Goal: Task Accomplishment & Management: Complete application form

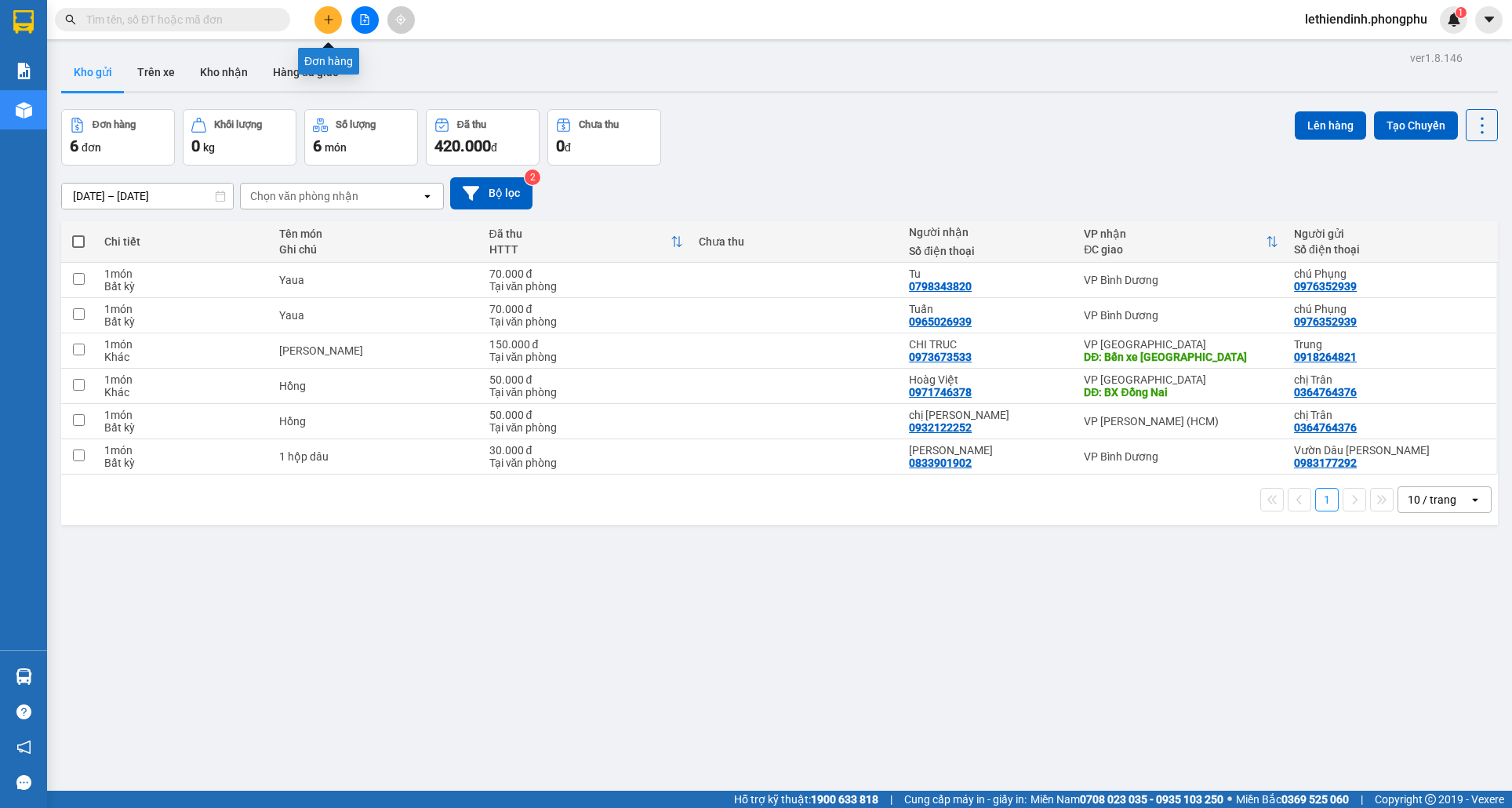
click at [335, 18] on button at bounding box center [328, 19] width 27 height 27
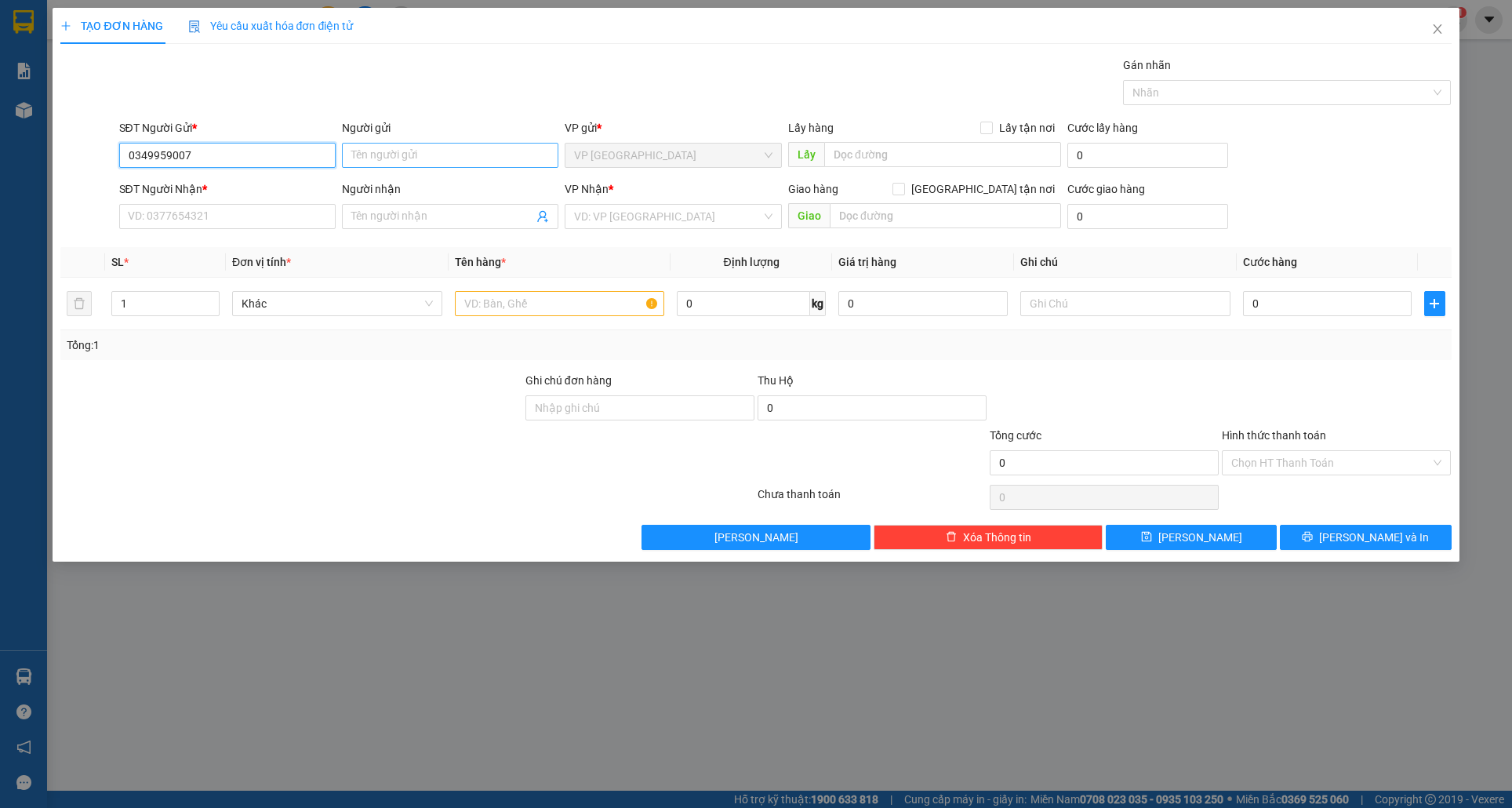
type input "0349959007"
click at [389, 156] on input "Người gửi" at bounding box center [450, 155] width 217 height 25
click at [393, 149] on input "Người gửi" at bounding box center [450, 155] width 217 height 25
type input "a"
type input "A. [GEOGRAPHIC_DATA]"
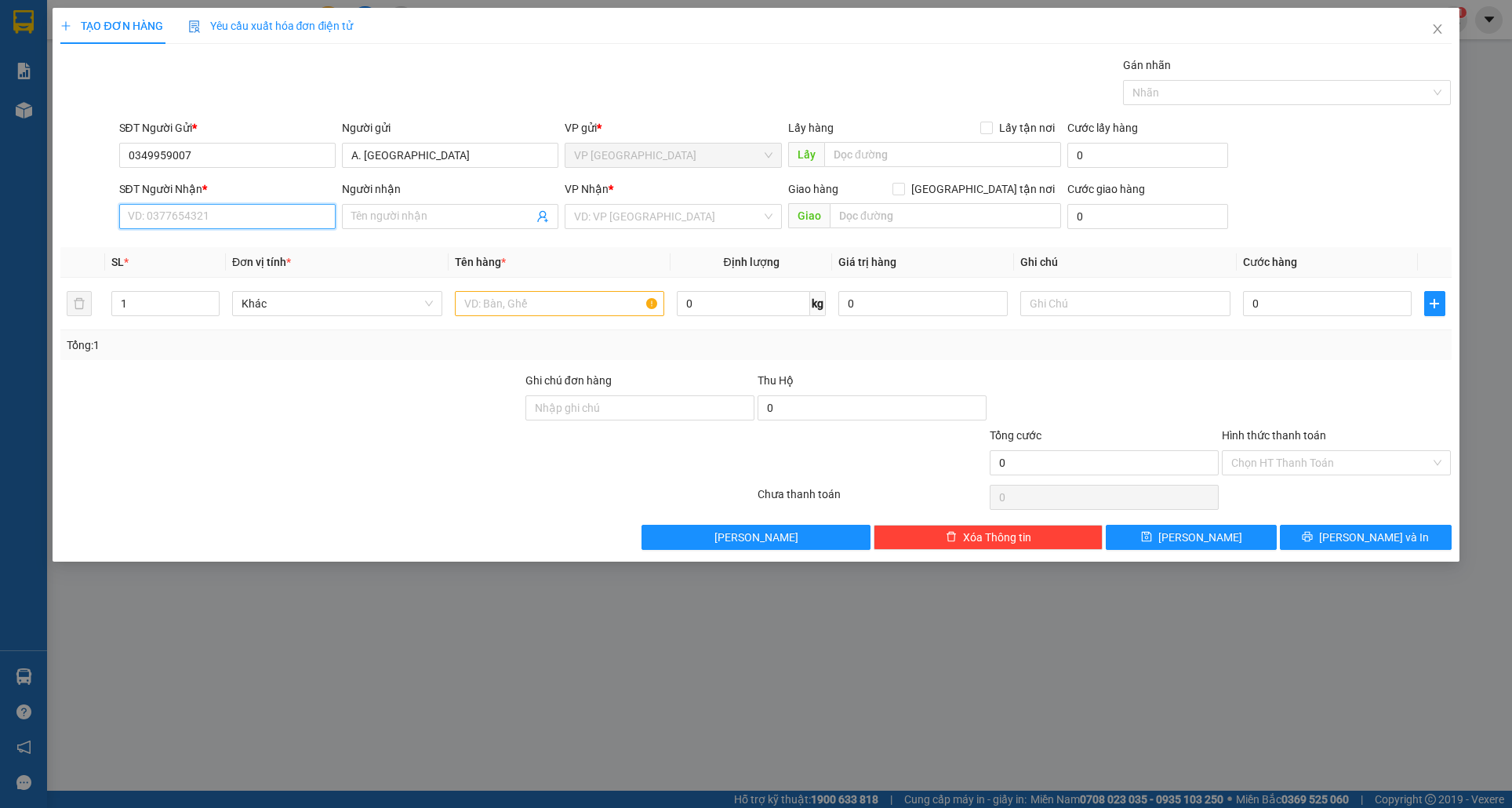
click at [175, 219] on input "SĐT Người Nhận *" at bounding box center [227, 217] width 217 height 25
click at [210, 217] on input "SĐT Người Nhận *" at bounding box center [227, 217] width 217 height 25
click at [507, 309] on input "text" at bounding box center [559, 303] width 210 height 25
click at [572, 300] on input "text" at bounding box center [559, 303] width 210 height 25
click at [304, 156] on input "0349959007" at bounding box center [227, 155] width 217 height 25
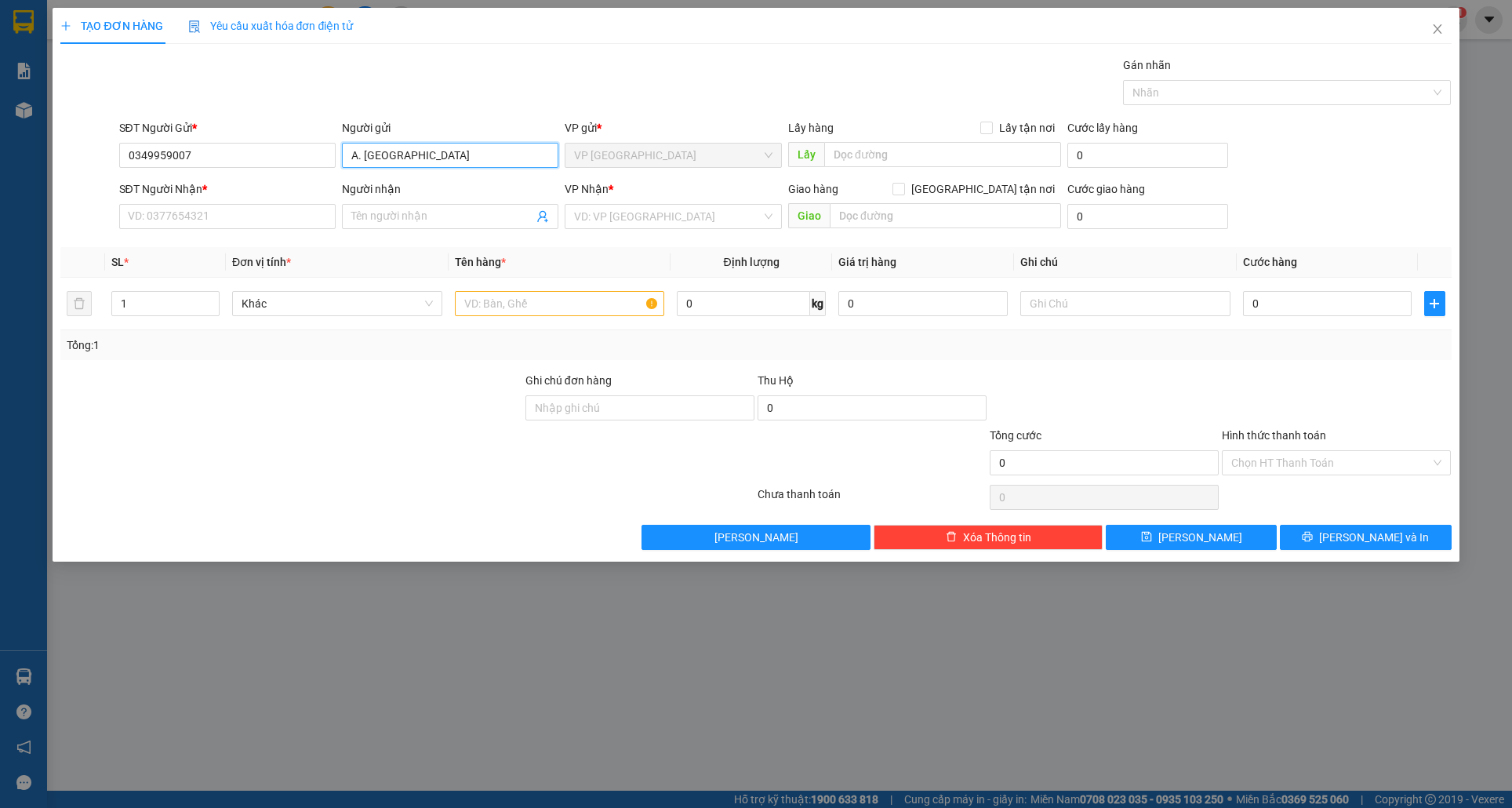
click at [399, 155] on input "A. [GEOGRAPHIC_DATA]" at bounding box center [450, 155] width 217 height 25
click at [205, 217] on input "SĐT Người Nhận *" at bounding box center [227, 217] width 217 height 25
type input "0908060392"
click at [419, 225] on span at bounding box center [450, 217] width 217 height 25
type input "C. Thủy"
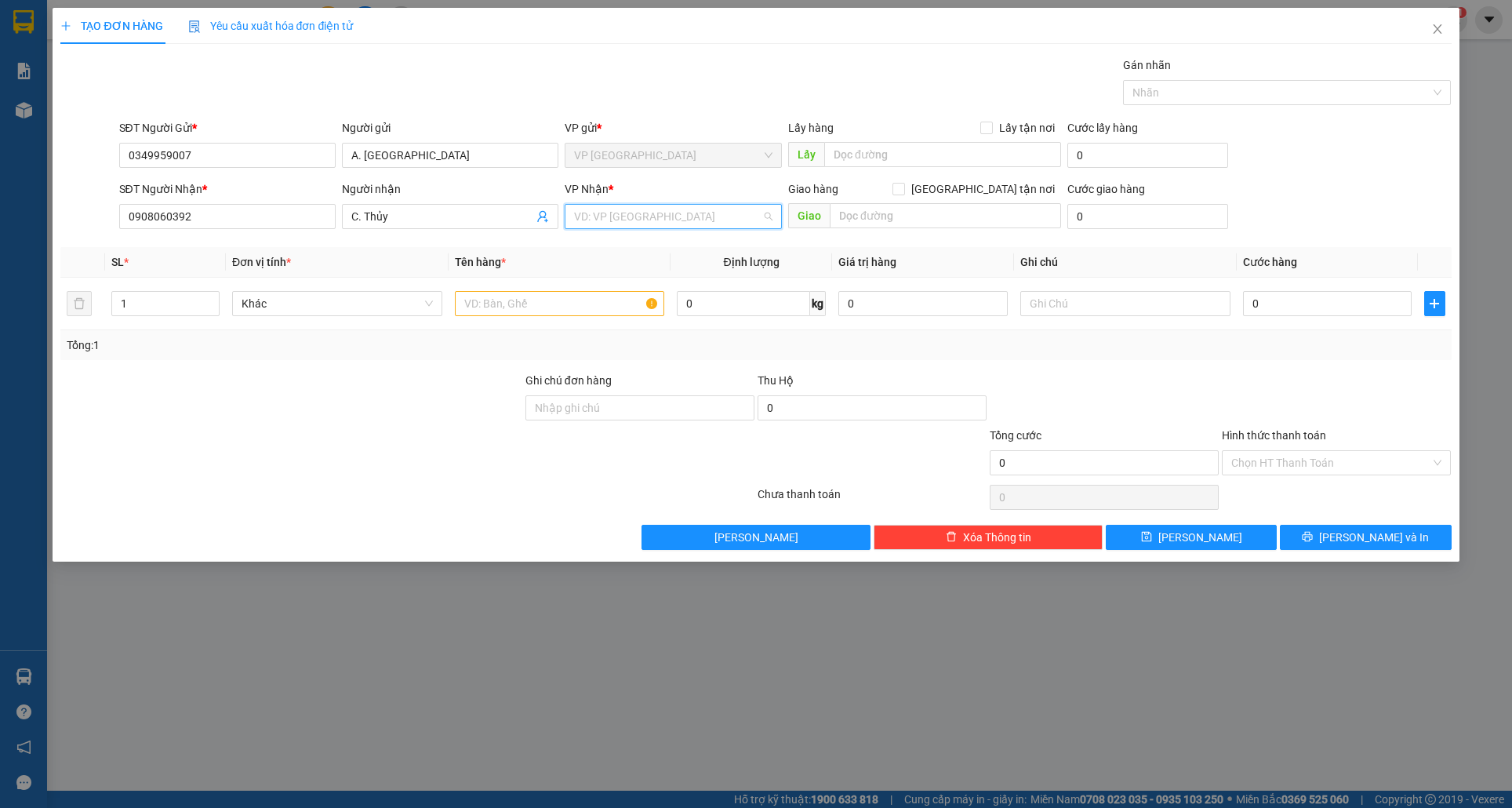
click at [636, 223] on input "search" at bounding box center [667, 217] width 187 height 24
click at [636, 299] on div "VP [GEOGRAPHIC_DATA]" at bounding box center [673, 298] width 198 height 18
click at [569, 299] on input "text" at bounding box center [559, 303] width 210 height 25
type input "H"
type input "Cát mèo"
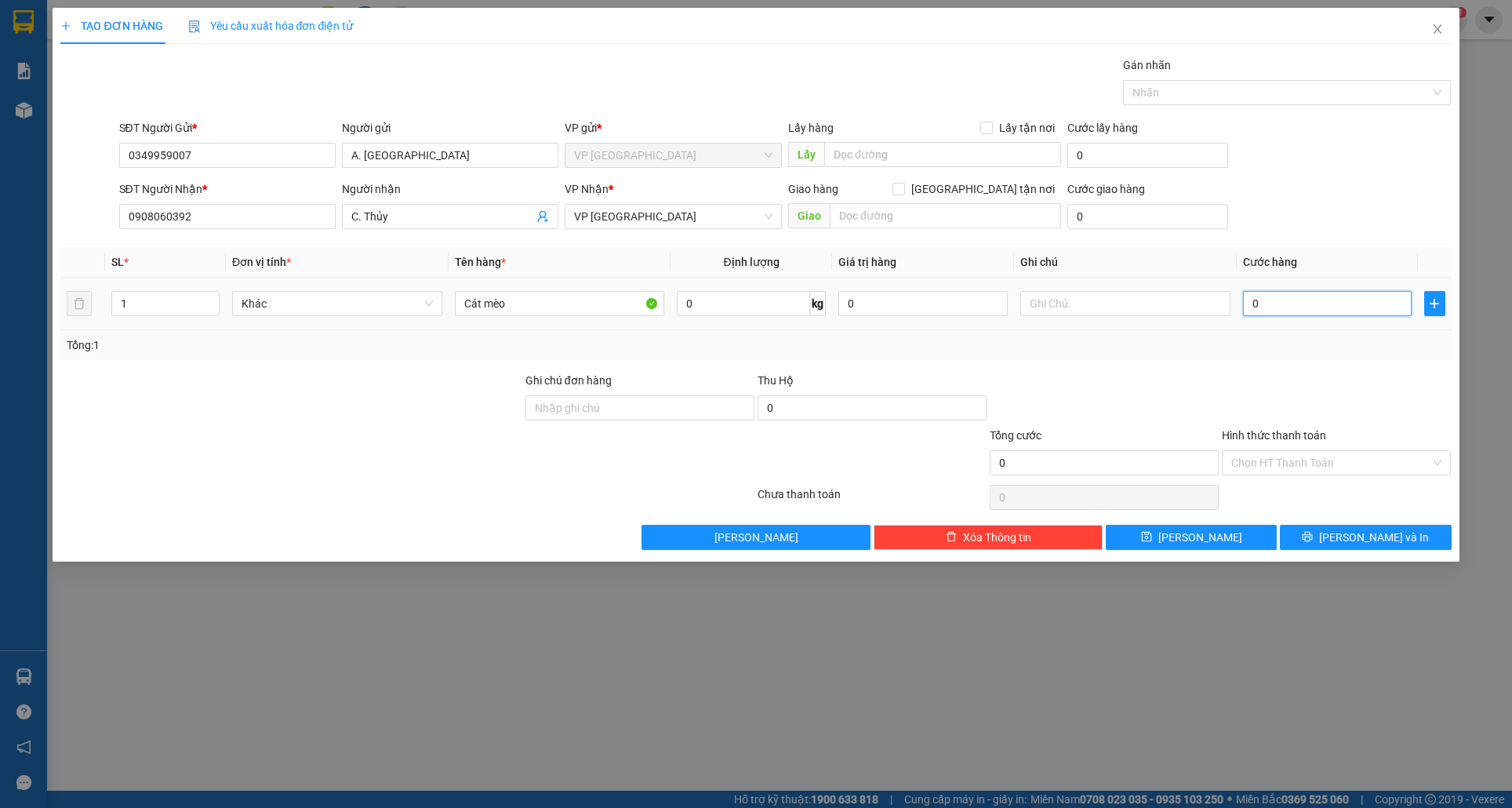
click at [1287, 305] on input "0" at bounding box center [1328, 303] width 170 height 25
type input "5"
type input "50"
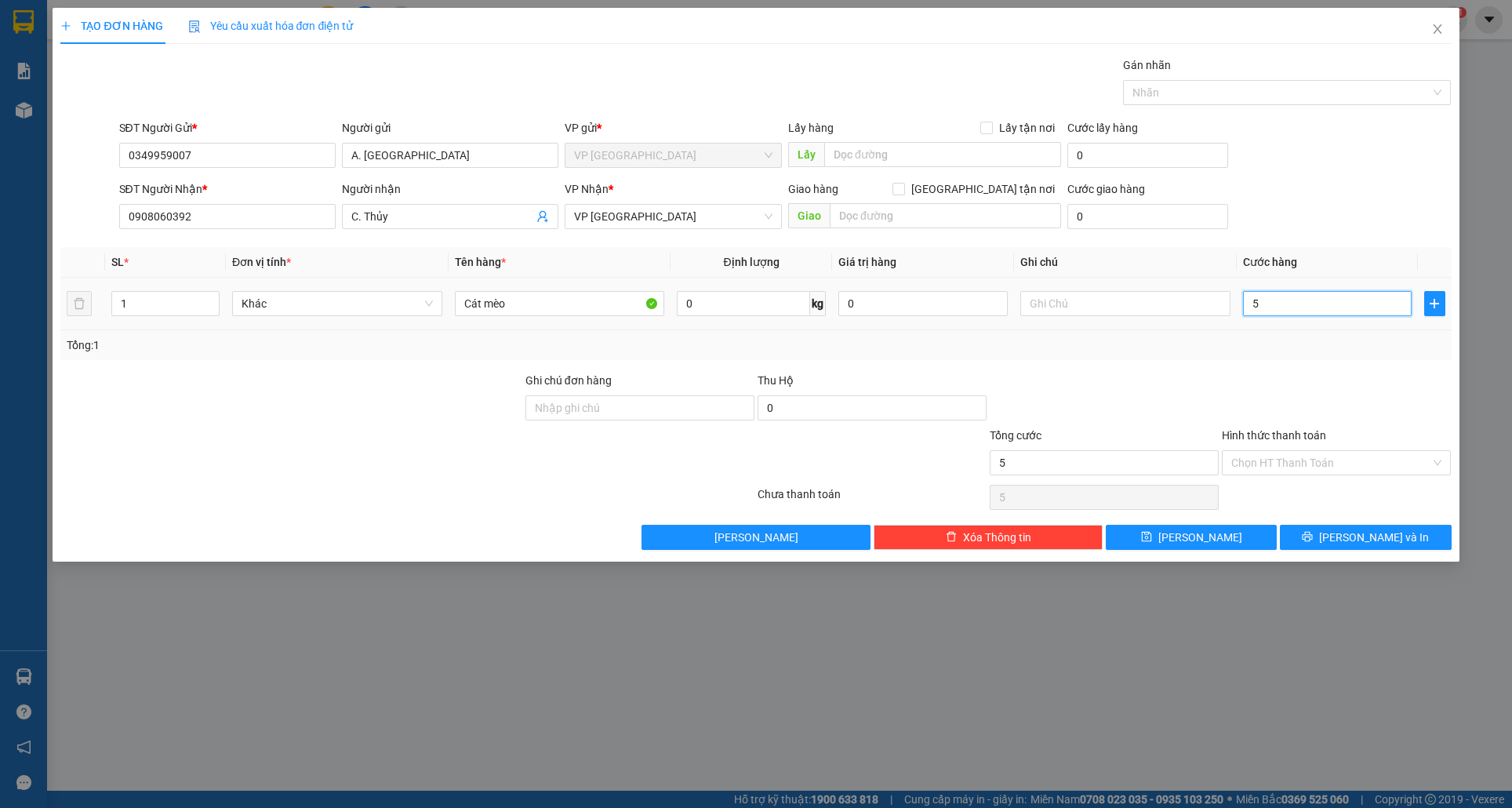
type input "50"
type input "500"
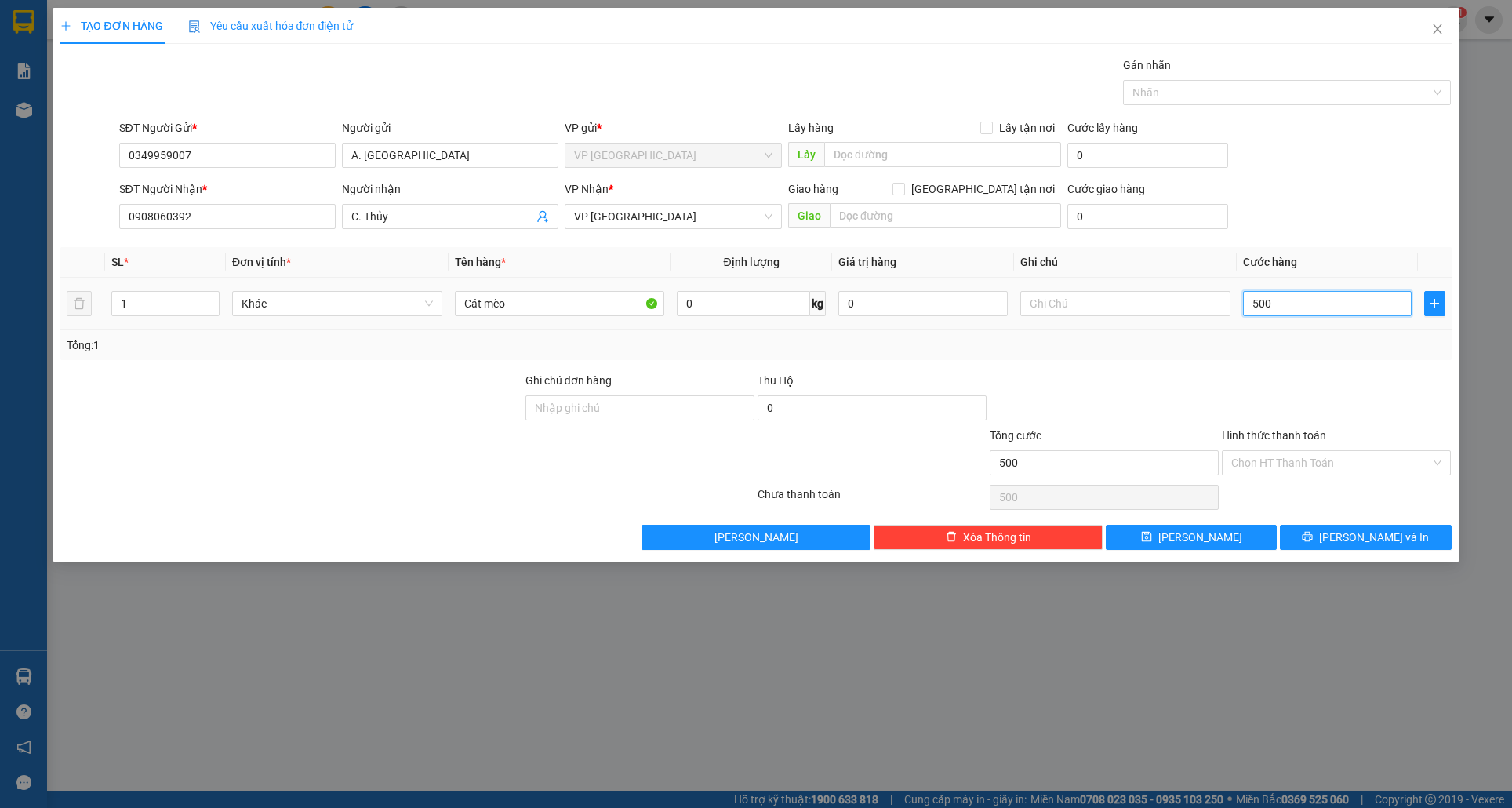
type input "5.000"
type input "50.000"
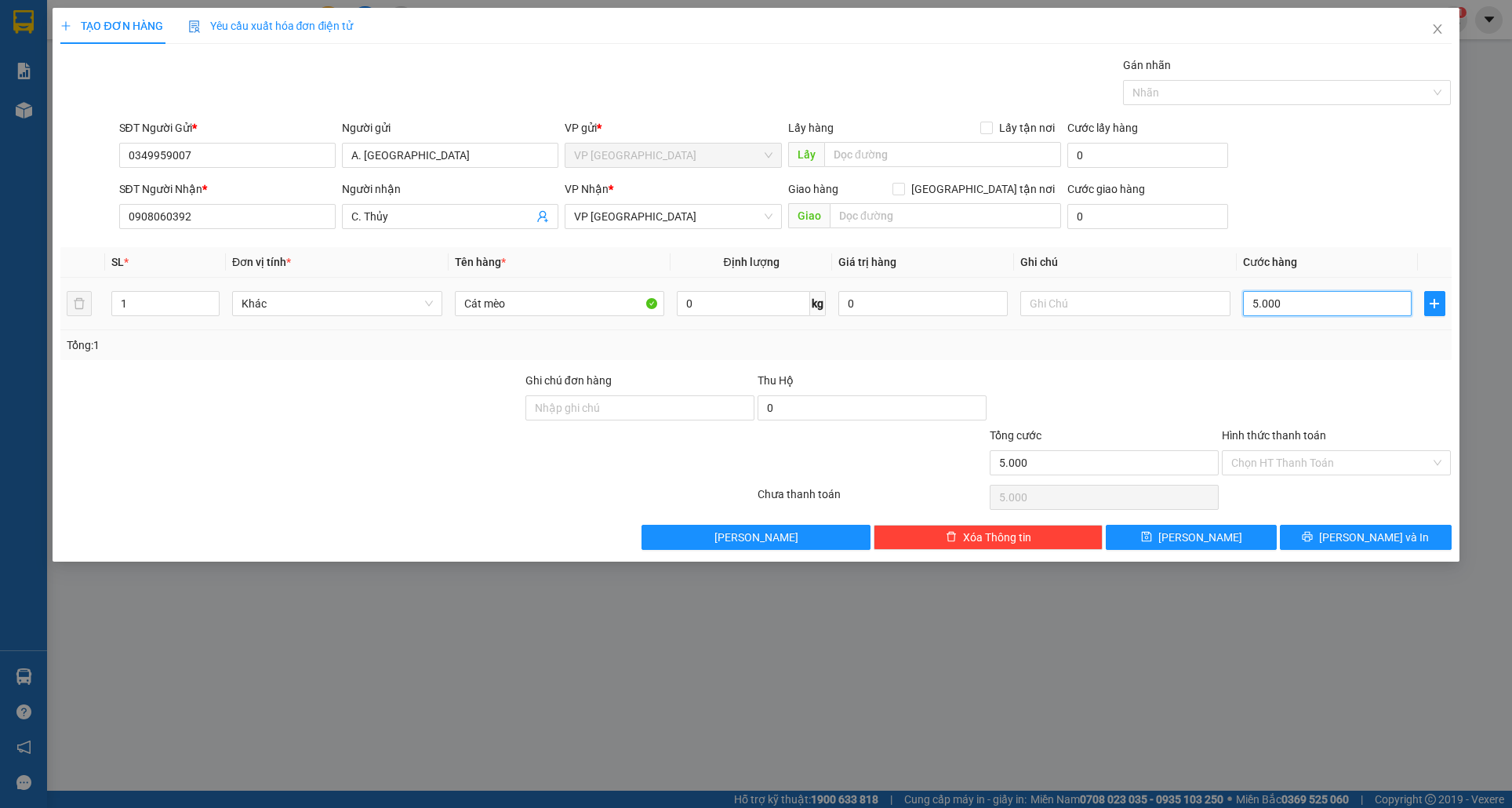
type input "50.000"
click at [1157, 545] on button "[PERSON_NAME]" at bounding box center [1191, 537] width 171 height 25
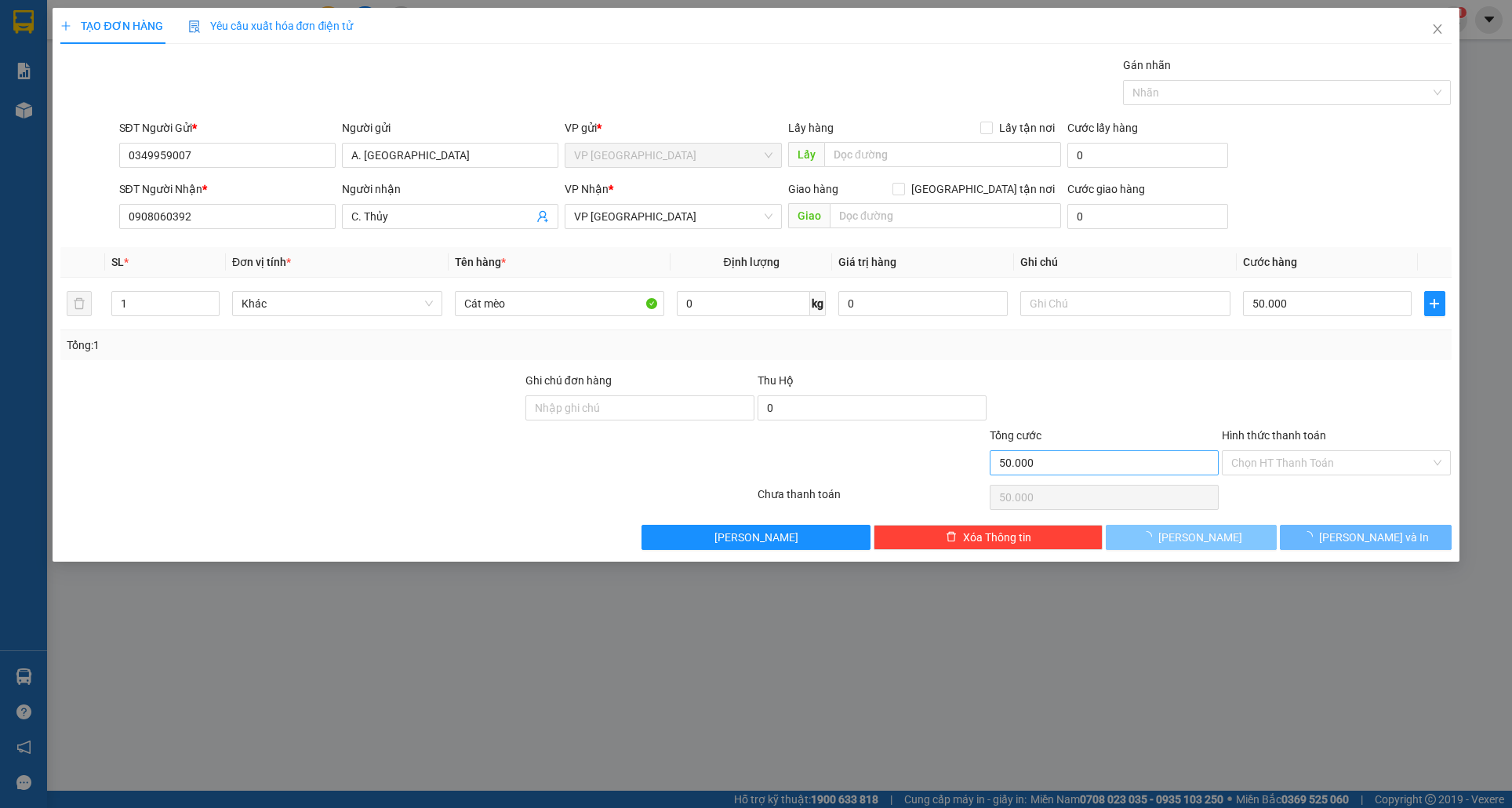
type input "0"
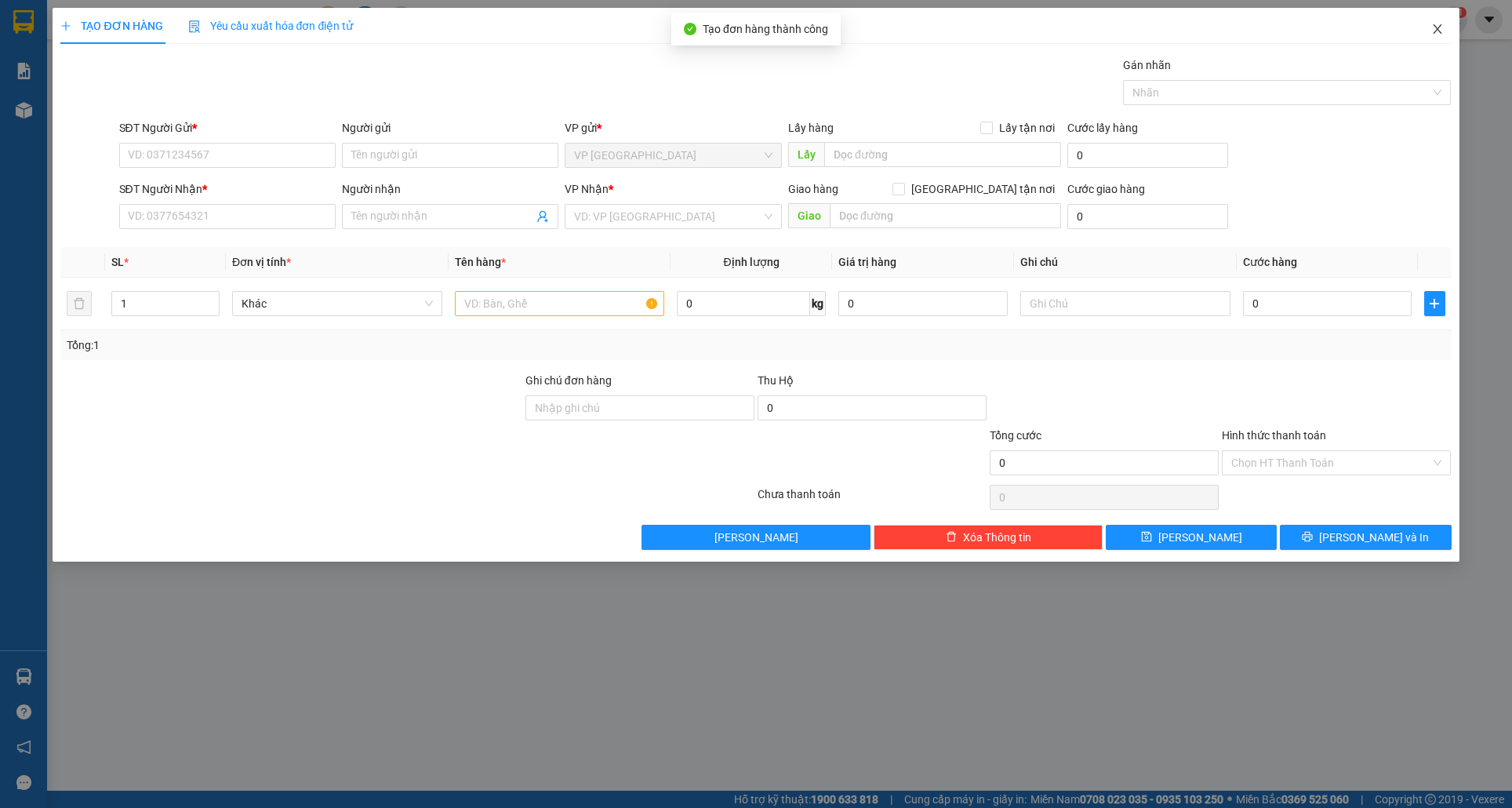
click at [1434, 31] on icon "close" at bounding box center [1438, 29] width 12 height 12
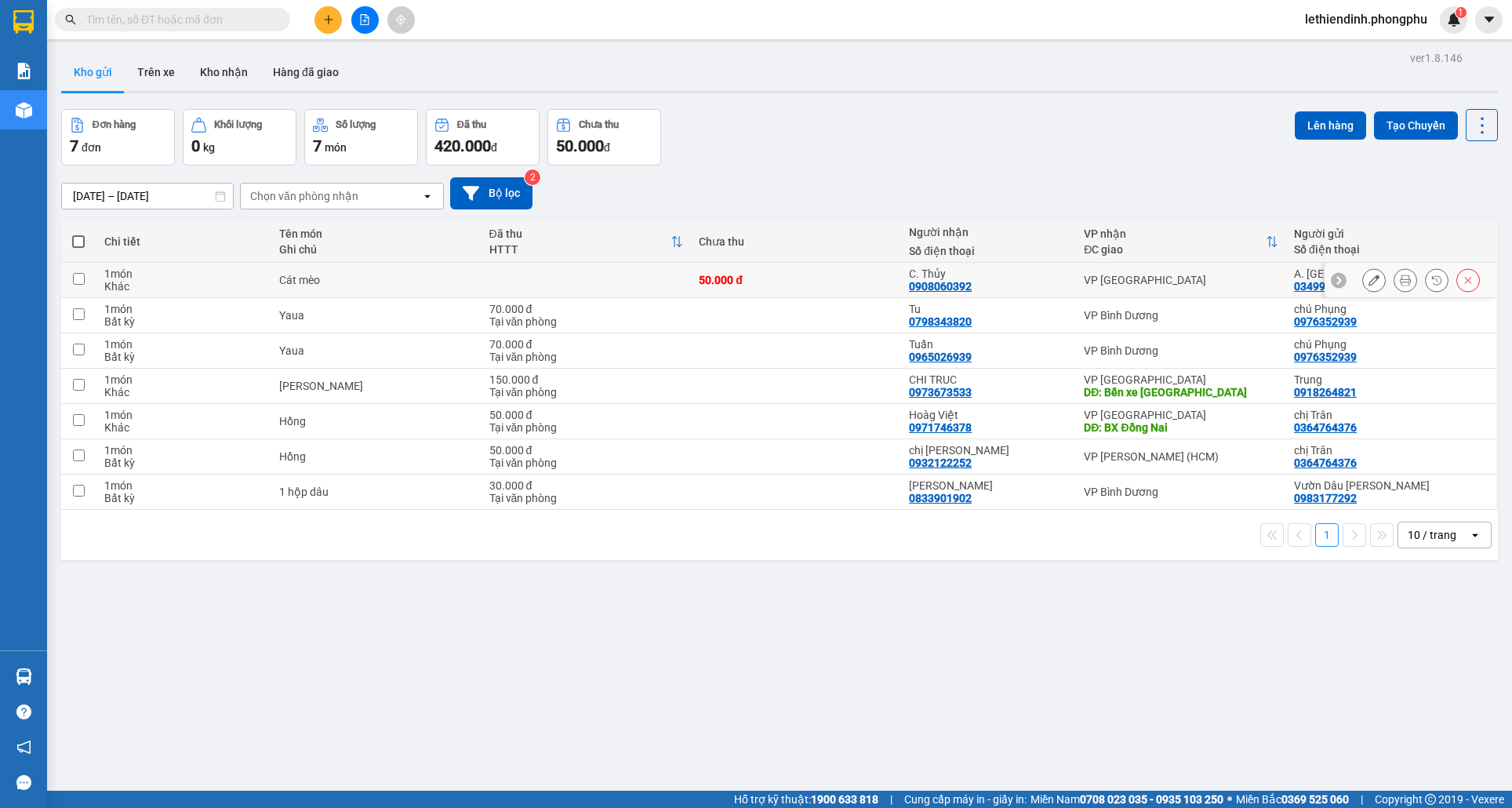
click at [1368, 273] on button at bounding box center [1374, 280] width 22 height 27
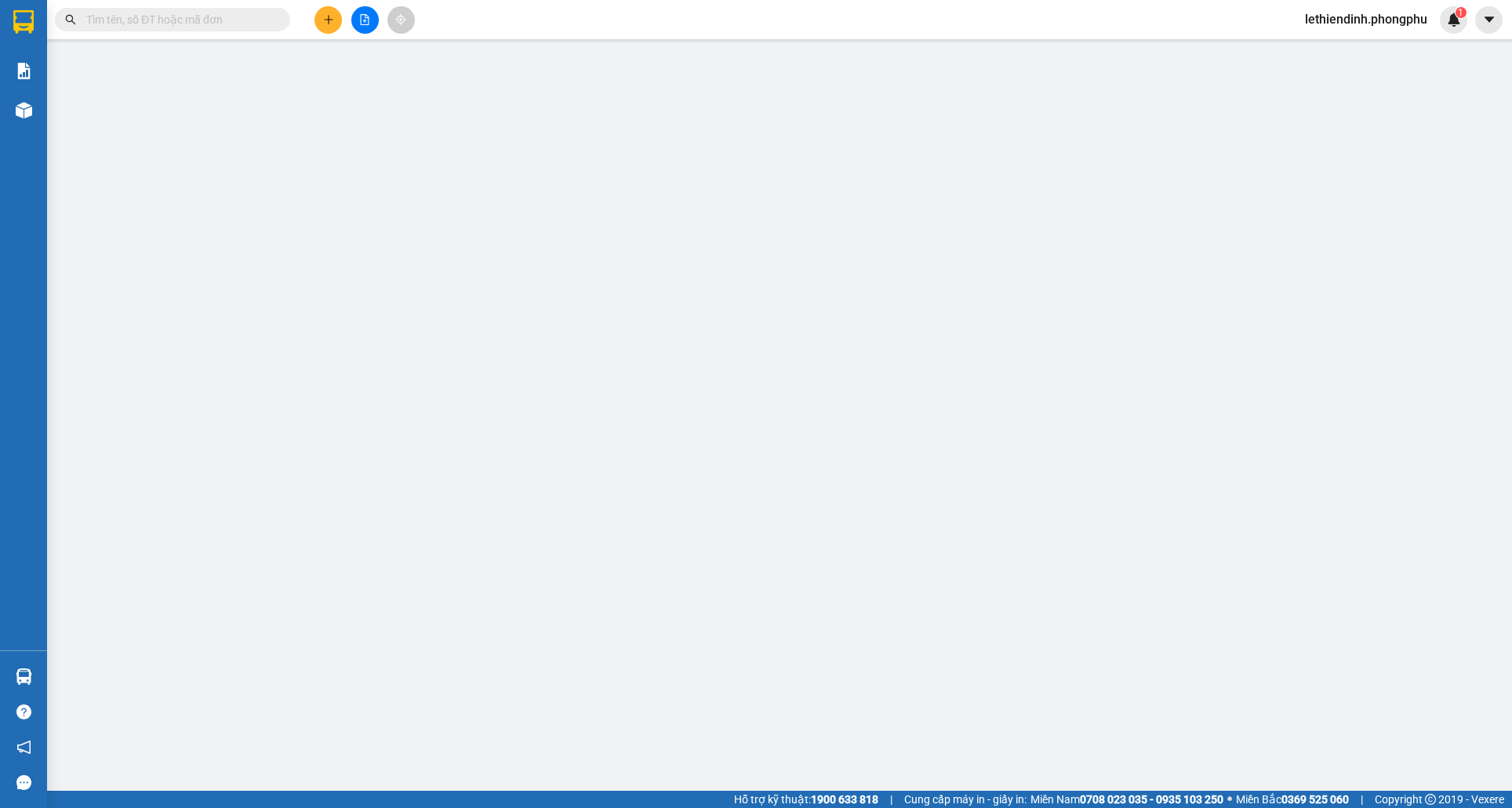
type input "0349959007"
type input "0908060392"
type input "50.000"
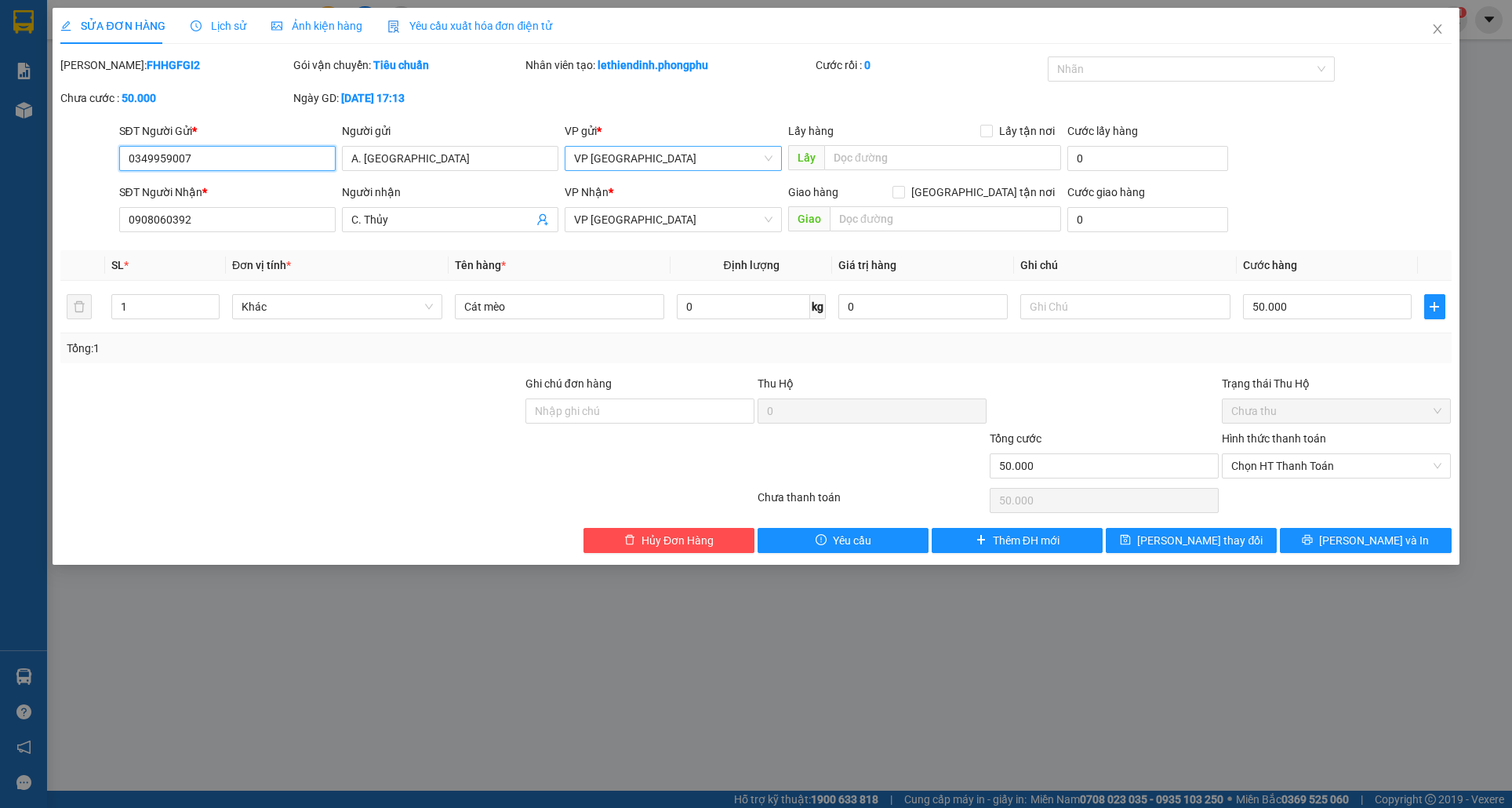
click at [647, 169] on span "VP [GEOGRAPHIC_DATA]" at bounding box center [673, 158] width 198 height 24
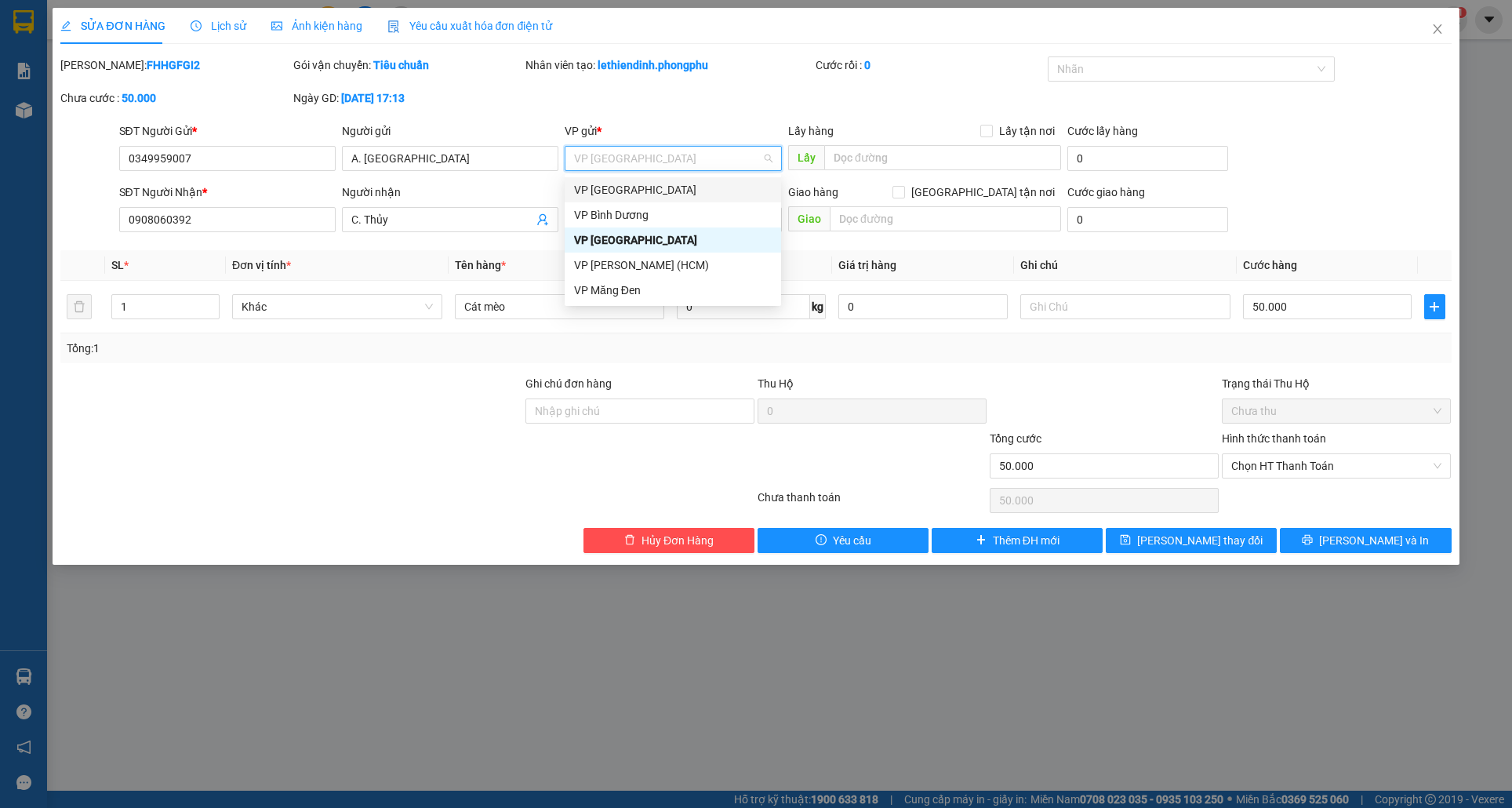
click at [665, 194] on div "VP [GEOGRAPHIC_DATA]" at bounding box center [673, 190] width 198 height 18
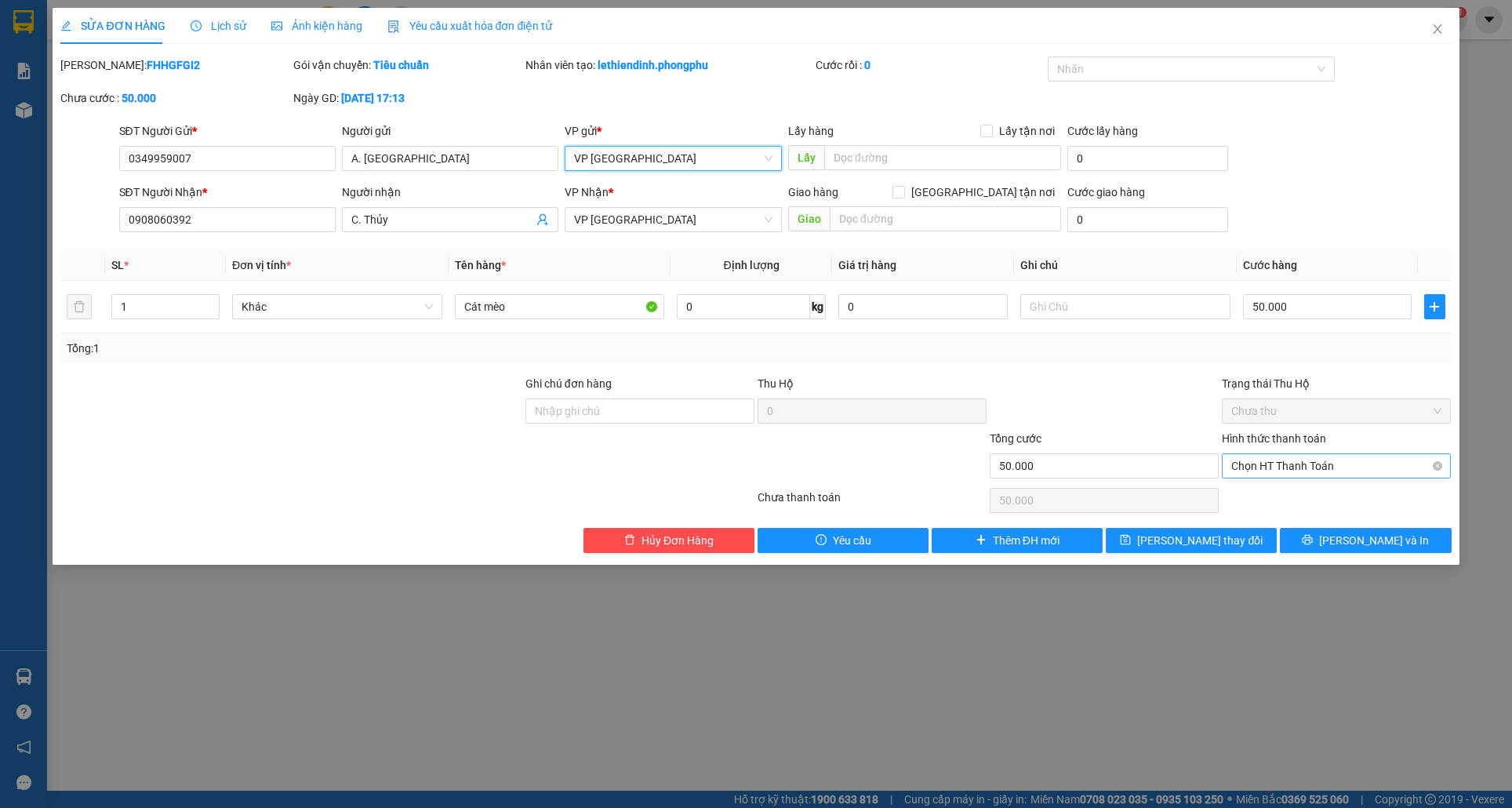
click at [1342, 470] on span "Chọn HT Thanh Toán" at bounding box center [1337, 466] width 210 height 24
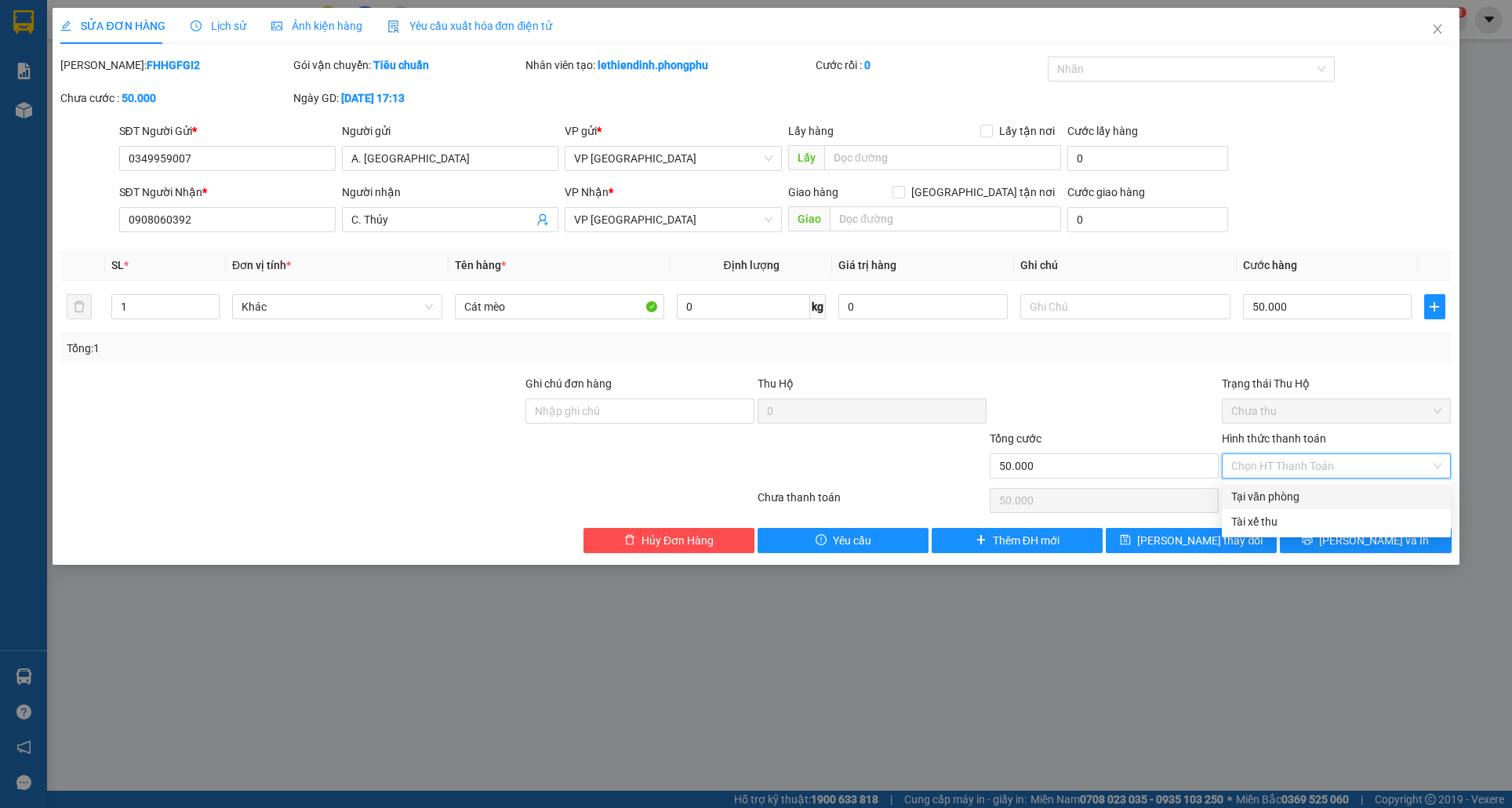
click at [1299, 500] on div "Tại văn phòng" at bounding box center [1337, 497] width 210 height 18
type input "0"
click at [1368, 539] on span "[PERSON_NAME] và In" at bounding box center [1374, 540] width 110 height 18
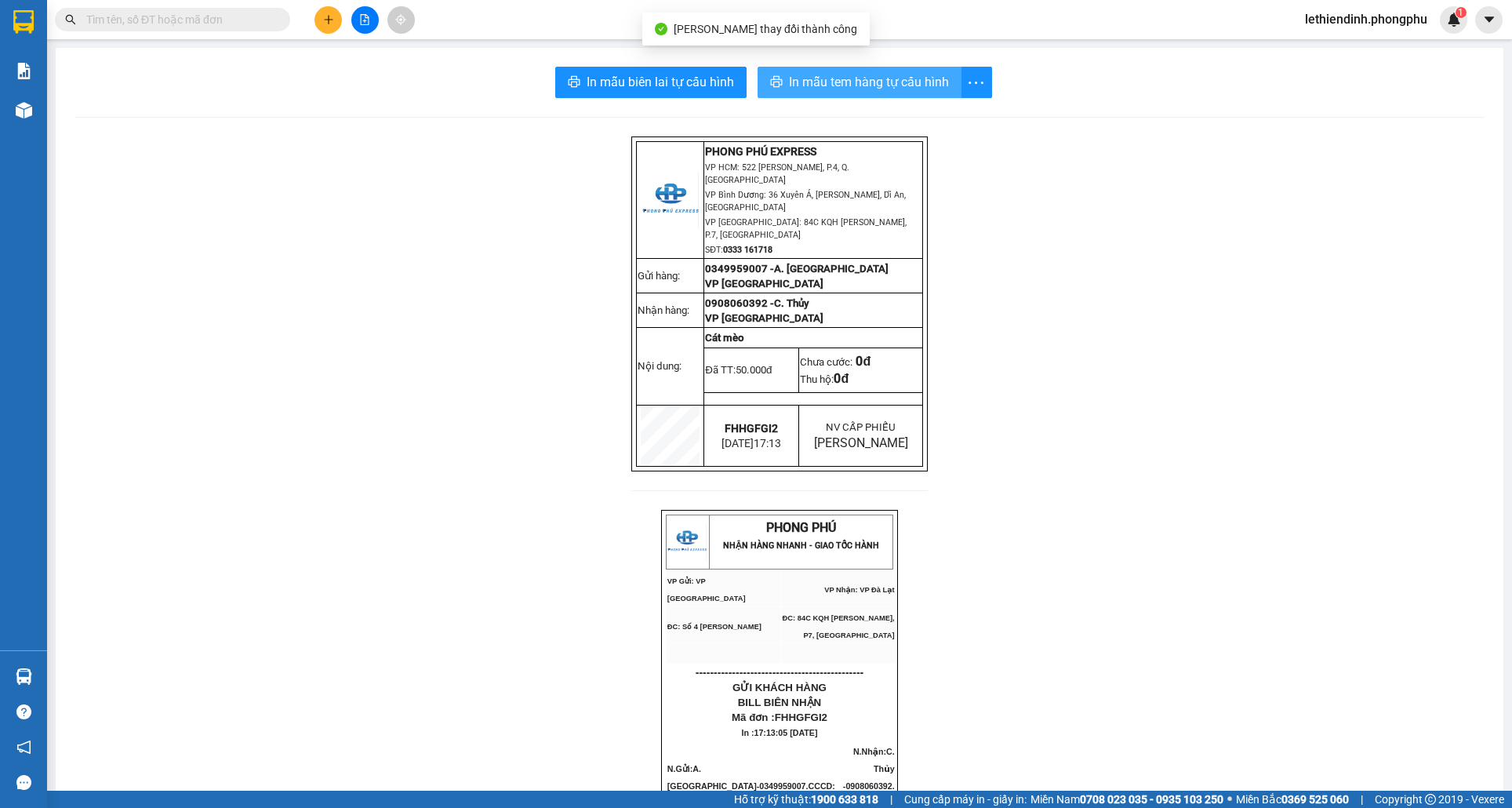
click at [865, 73] on span "In mẫu tem hàng tự cấu hình" at bounding box center [868, 82] width 160 height 19
